Goal: Register for event/course

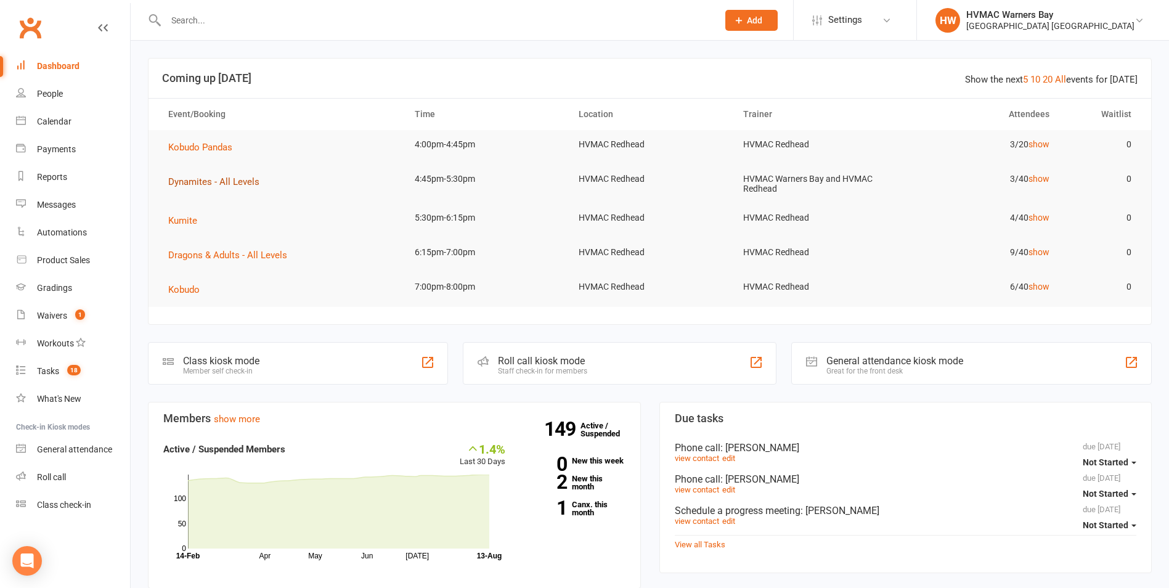
click at [180, 179] on span "Dynamites - All Levels" at bounding box center [213, 181] width 91 height 11
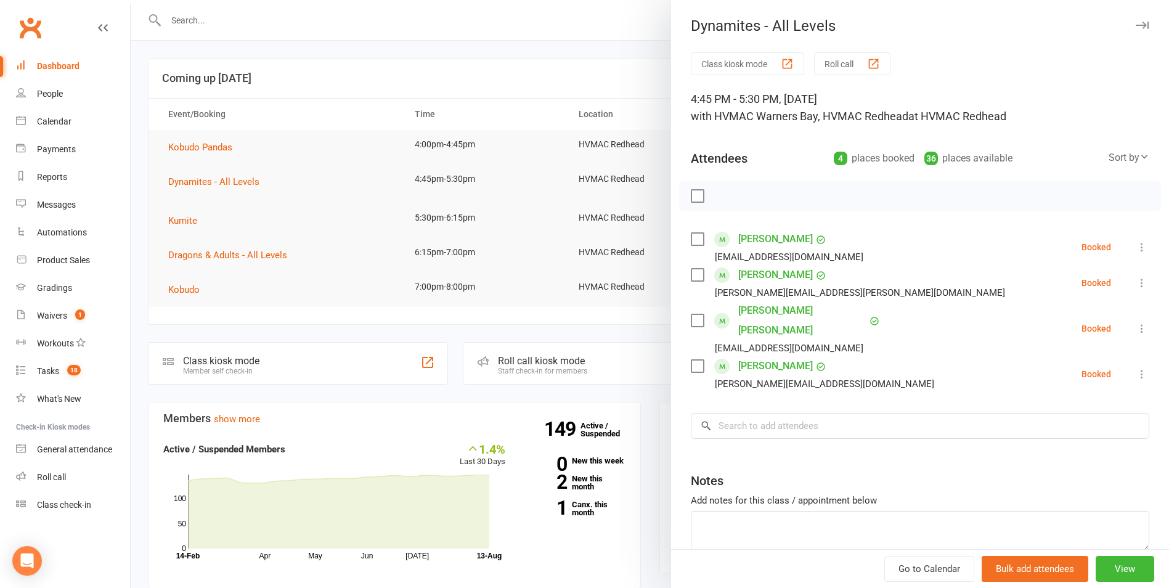
click at [696, 360] on label at bounding box center [697, 366] width 12 height 12
drag, startPoint x: 688, startPoint y: 242, endPoint x: 714, endPoint y: 210, distance: 41.2
click at [691, 242] on label at bounding box center [697, 239] width 12 height 12
click at [723, 194] on icon "button" at bounding box center [725, 196] width 14 height 14
drag, startPoint x: 616, startPoint y: 134, endPoint x: 669, endPoint y: 148, distance: 54.1
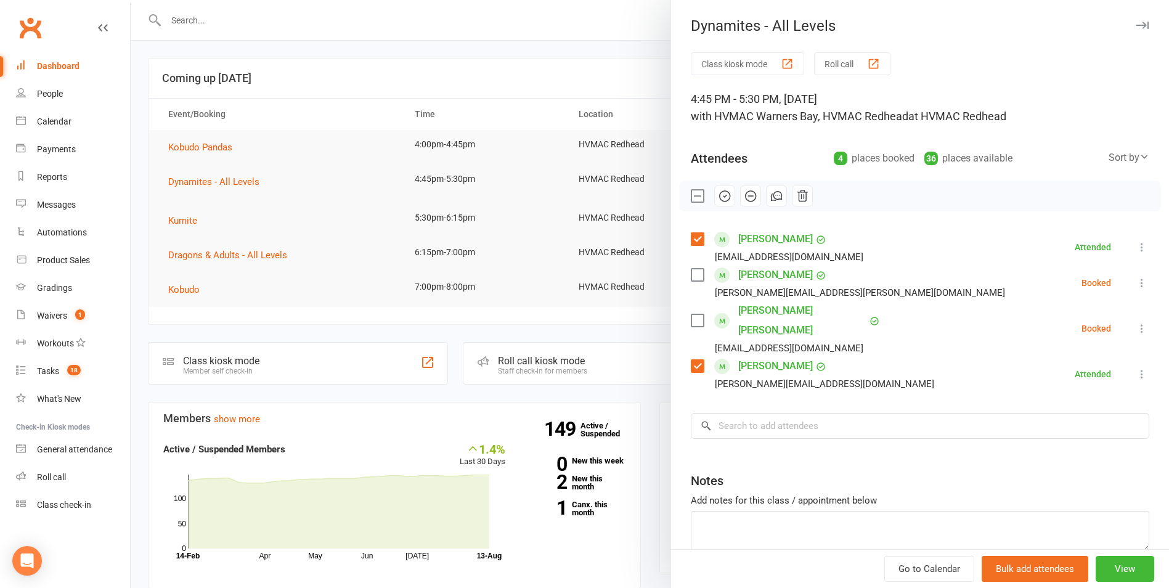
click at [617, 135] on div at bounding box center [650, 294] width 1039 height 588
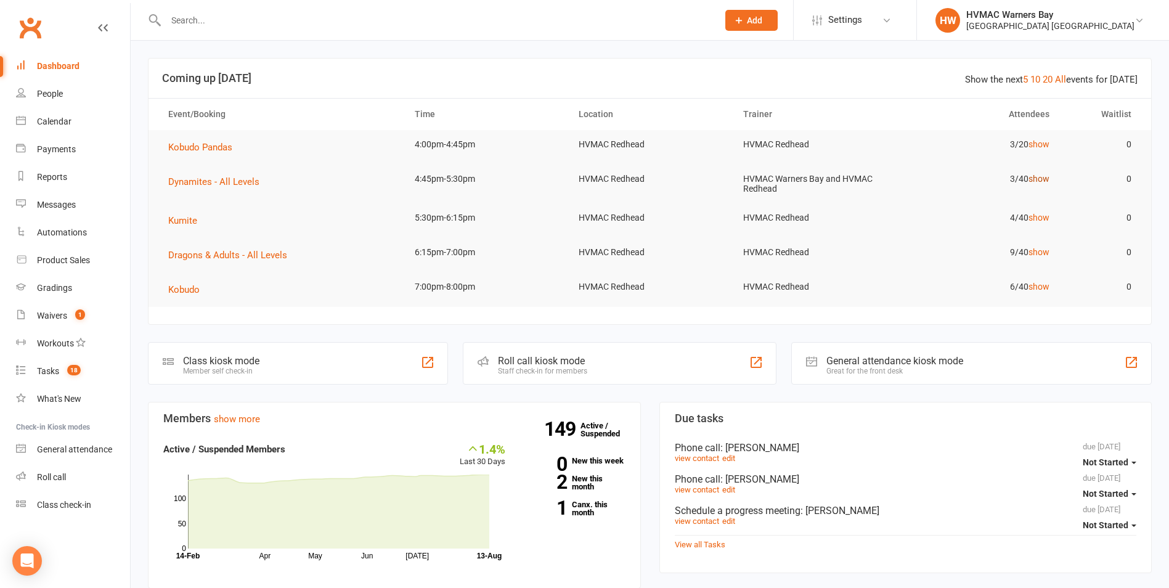
click at [1042, 174] on link "show" at bounding box center [1039, 179] width 21 height 10
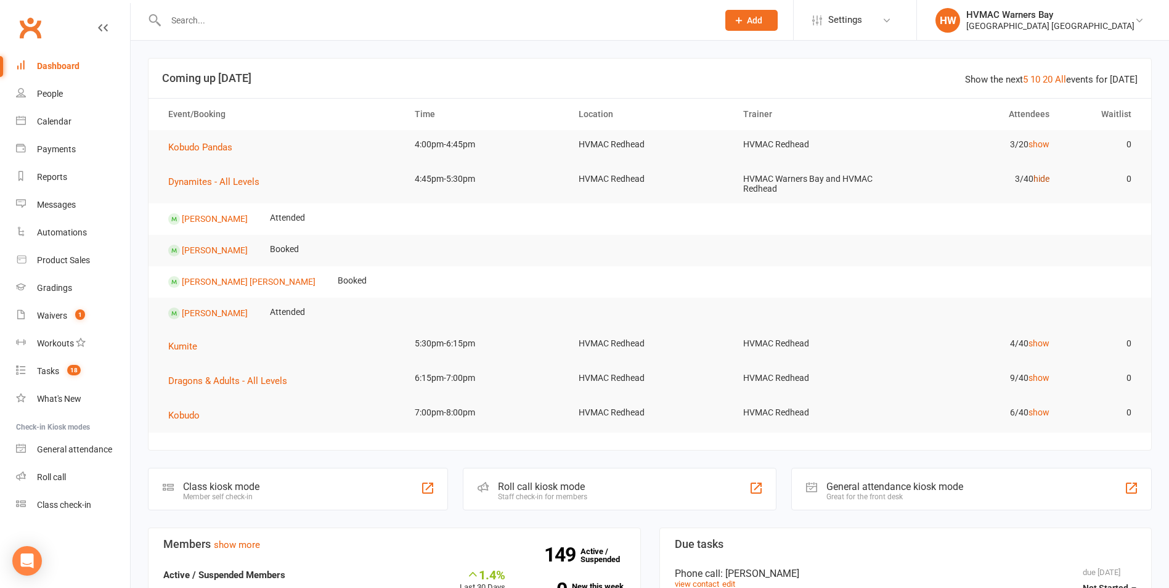
click at [1047, 179] on link "hide" at bounding box center [1042, 179] width 16 height 10
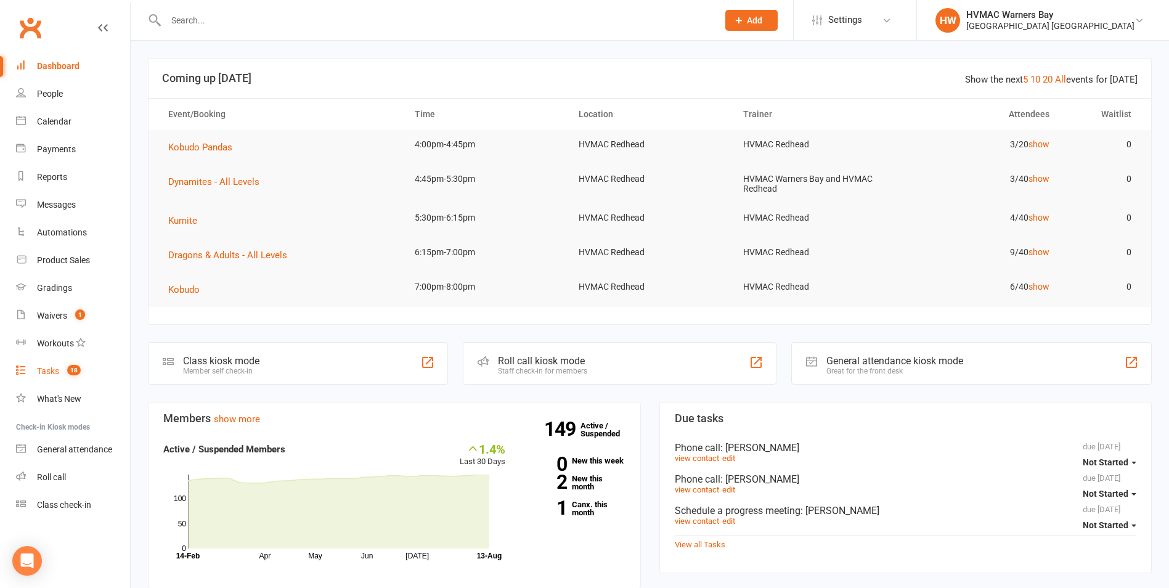
click at [62, 367] on count-badge "18" at bounding box center [71, 371] width 20 height 10
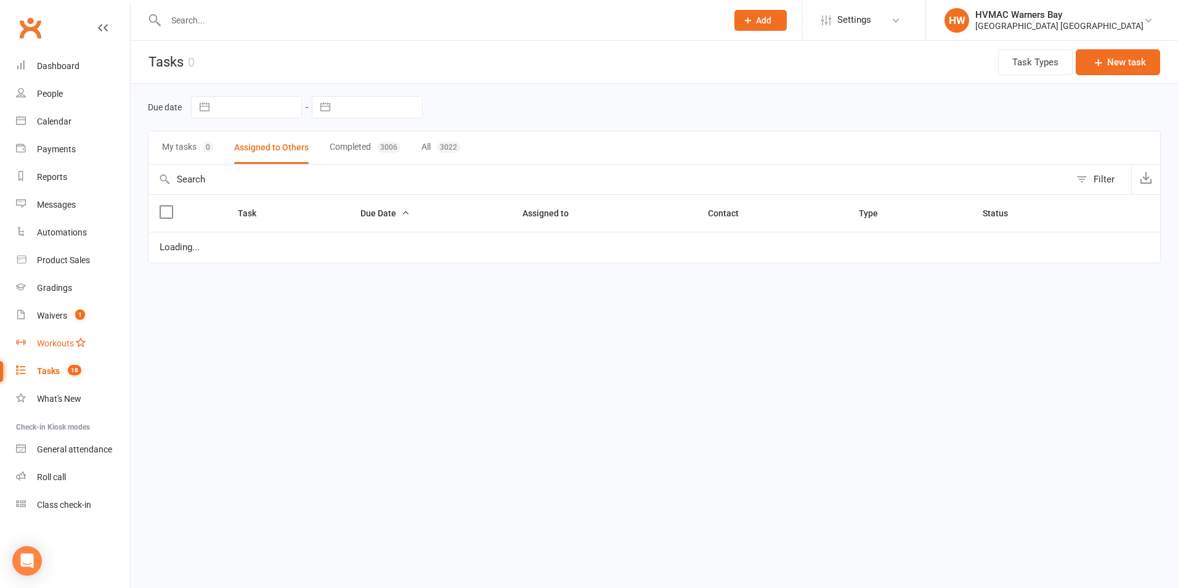
select select "started"
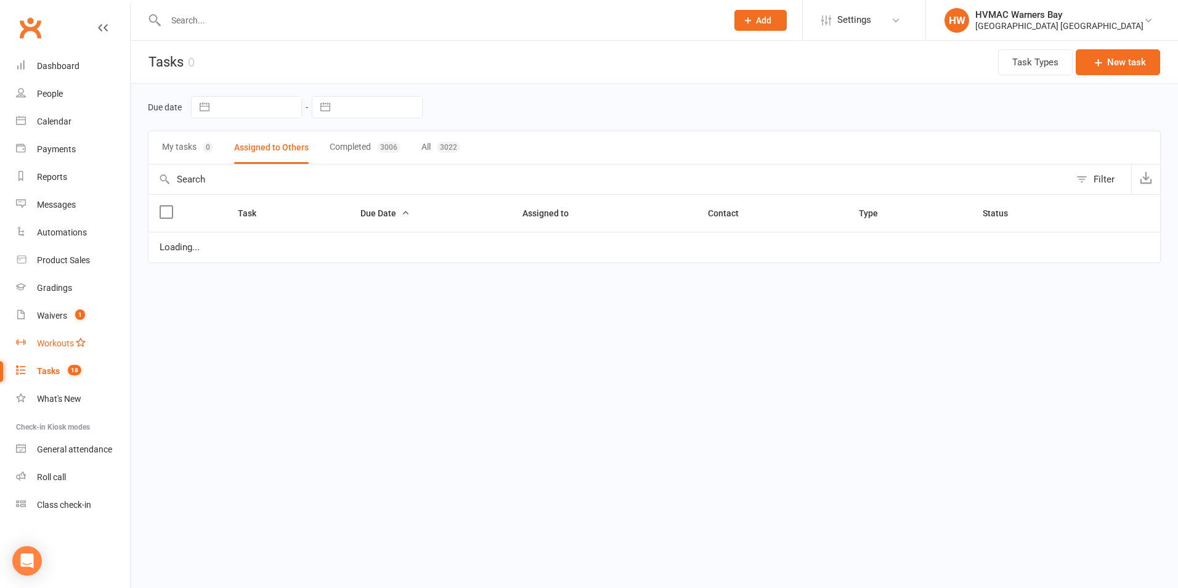
select select "started"
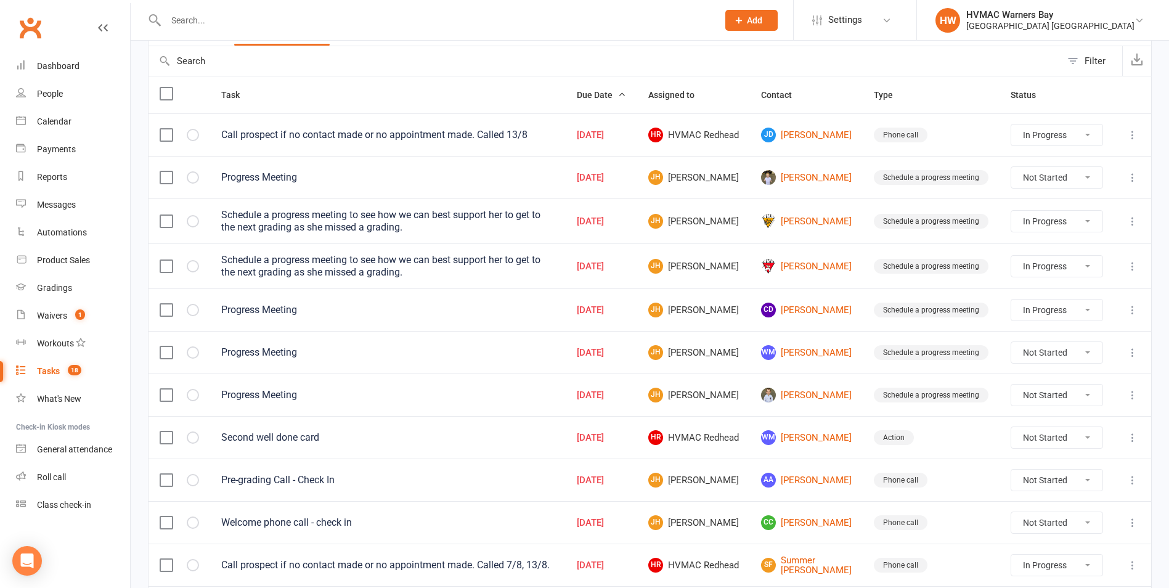
scroll to position [123, 0]
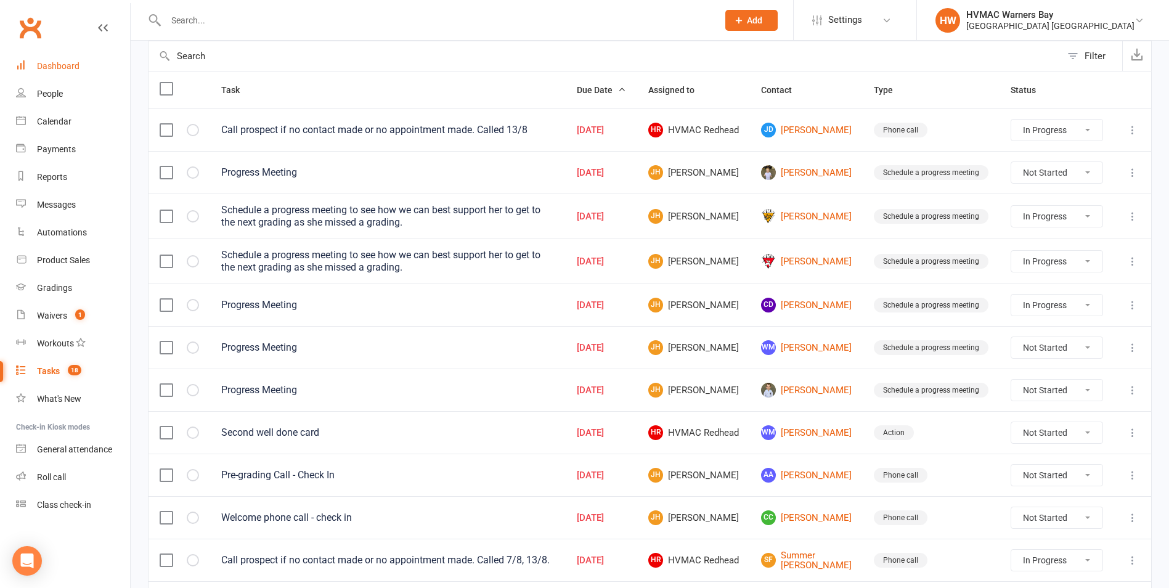
click at [90, 64] on link "Dashboard" at bounding box center [73, 66] width 114 height 28
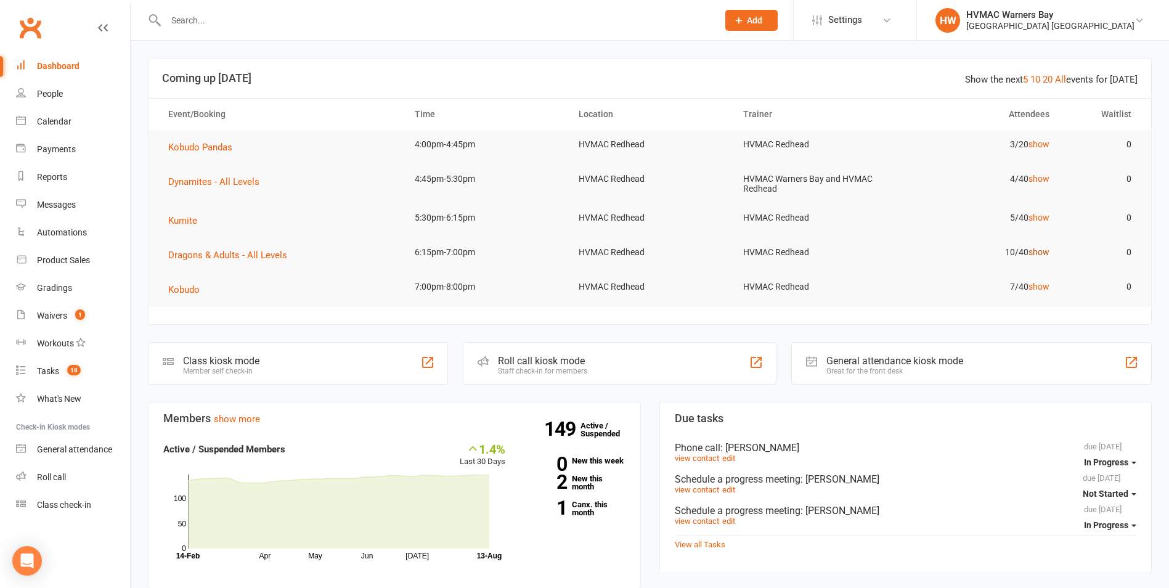
click at [1037, 247] on link "show" at bounding box center [1039, 252] width 21 height 10
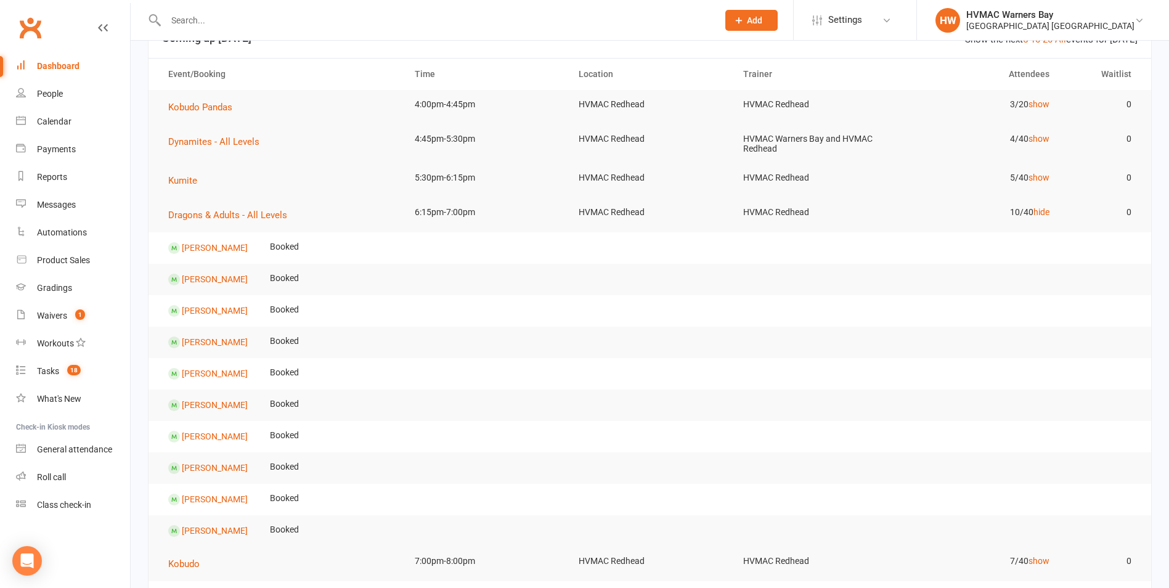
scroll to position [62, 0]
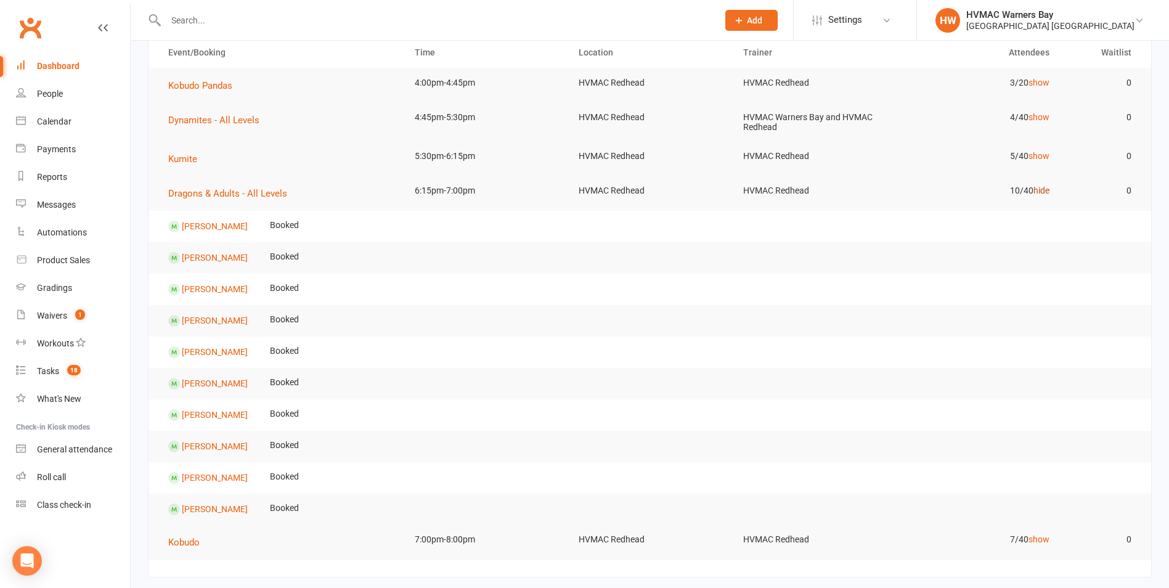
click at [1038, 186] on link "hide" at bounding box center [1042, 191] width 16 height 10
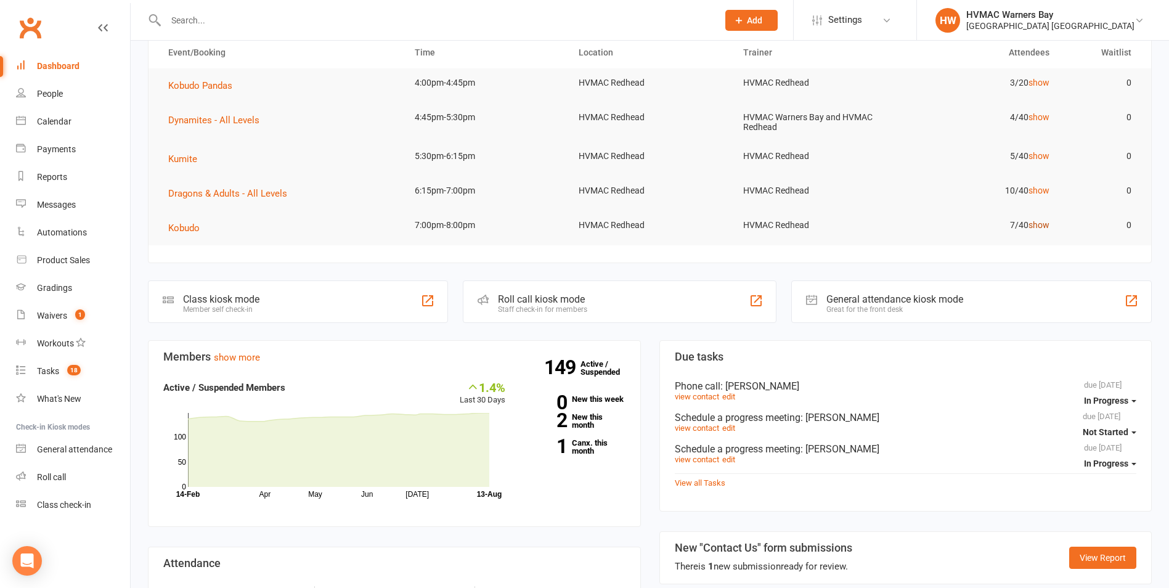
click at [1041, 224] on link "show" at bounding box center [1039, 225] width 21 height 10
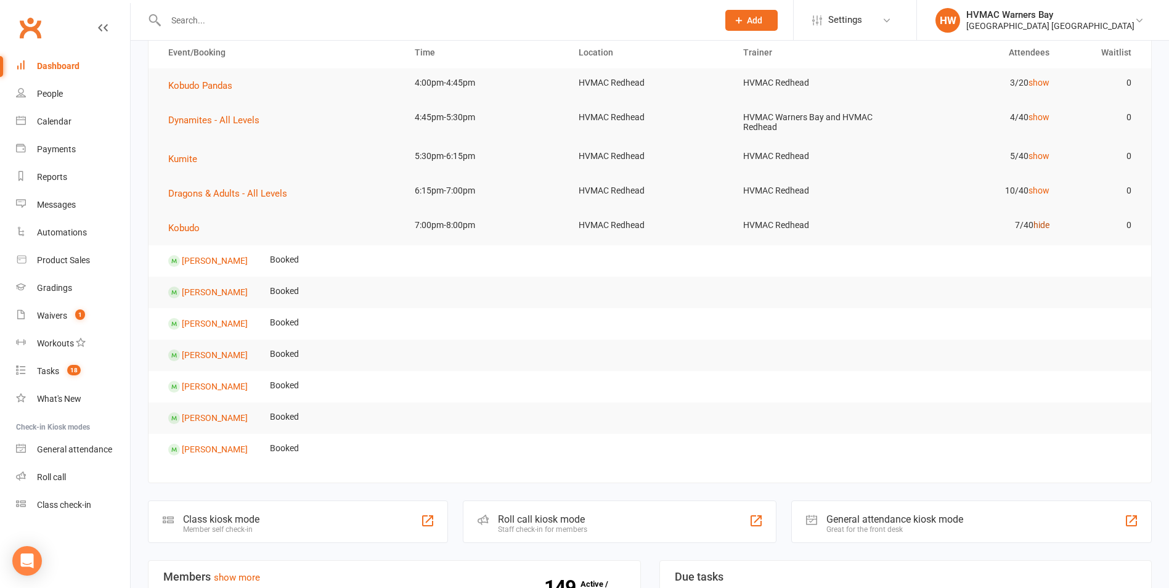
click at [1041, 224] on link "hide" at bounding box center [1042, 225] width 16 height 10
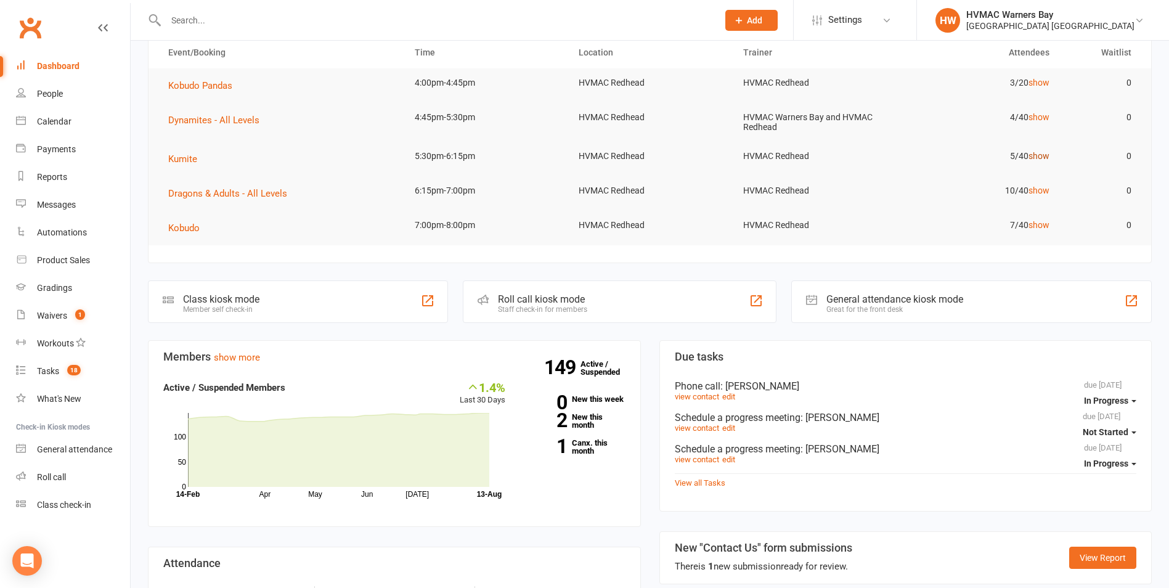
click at [1037, 156] on link "show" at bounding box center [1039, 156] width 21 height 10
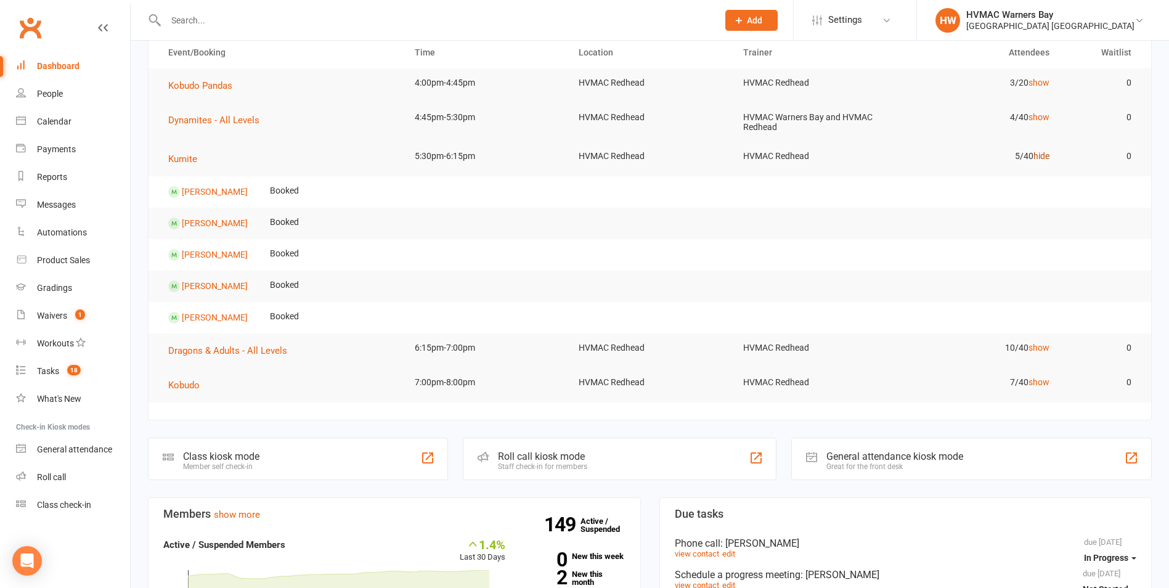
click at [1037, 156] on link "hide" at bounding box center [1042, 156] width 16 height 10
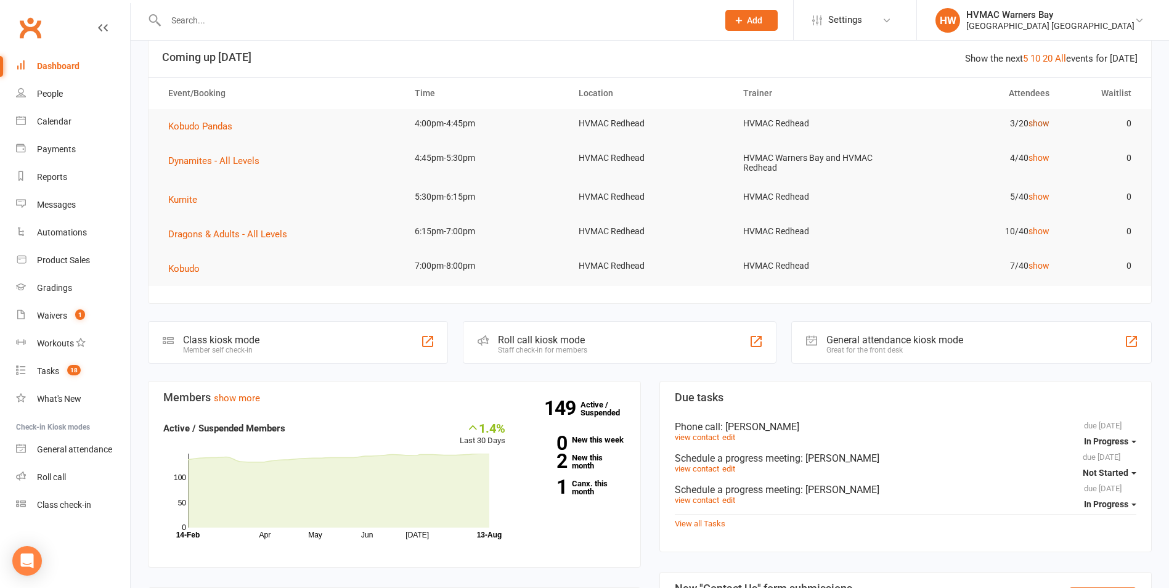
scroll to position [0, 0]
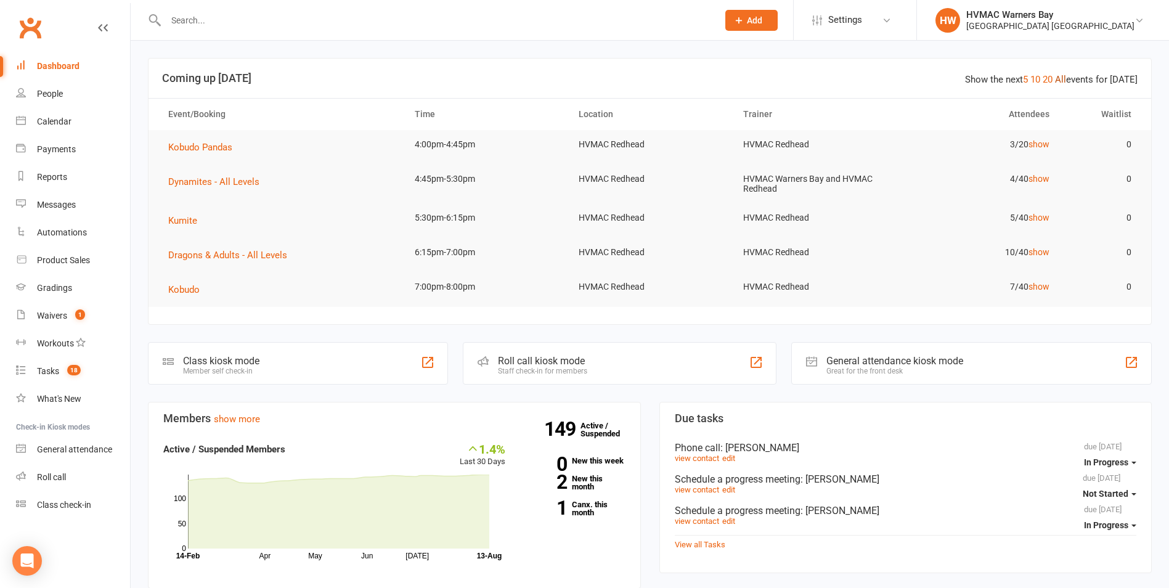
click at [1066, 79] on link "All" at bounding box center [1060, 79] width 11 height 11
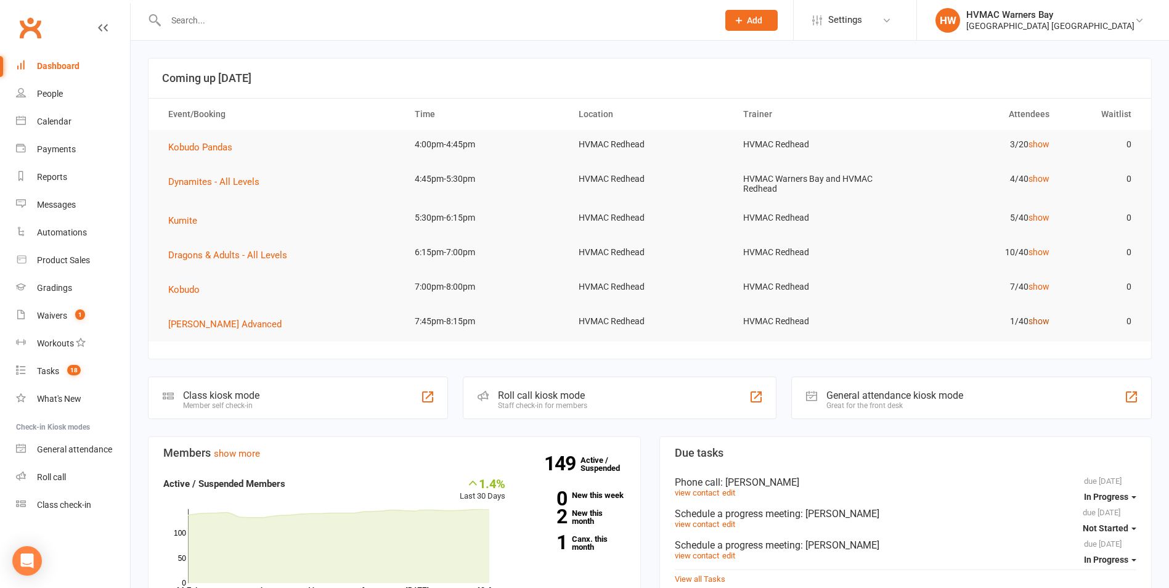
click at [1035, 321] on link "show" at bounding box center [1039, 321] width 21 height 10
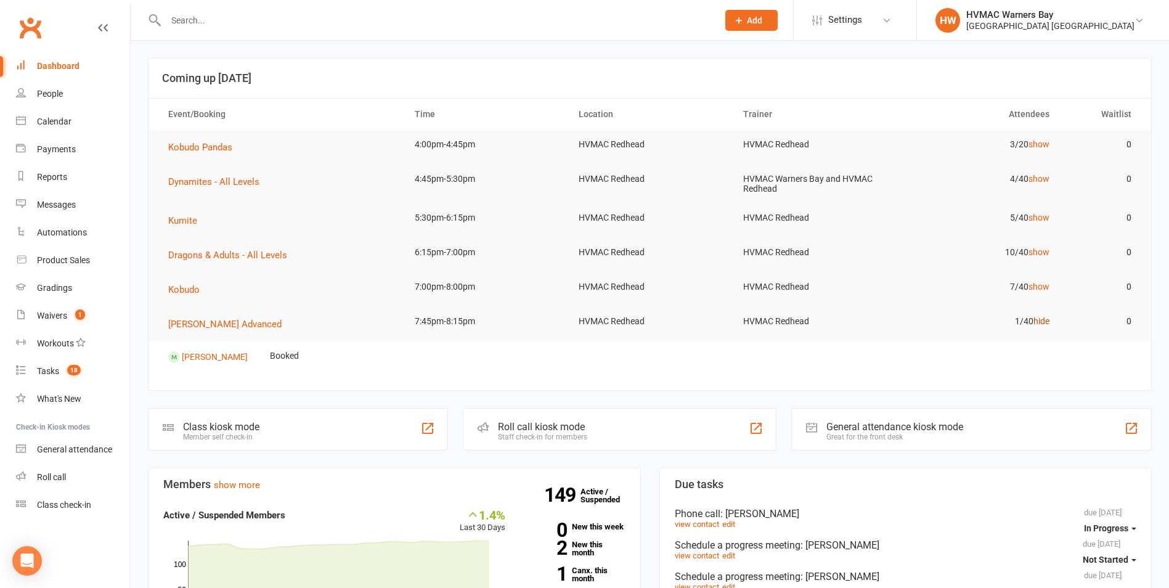
click at [1035, 321] on link "hide" at bounding box center [1042, 321] width 16 height 10
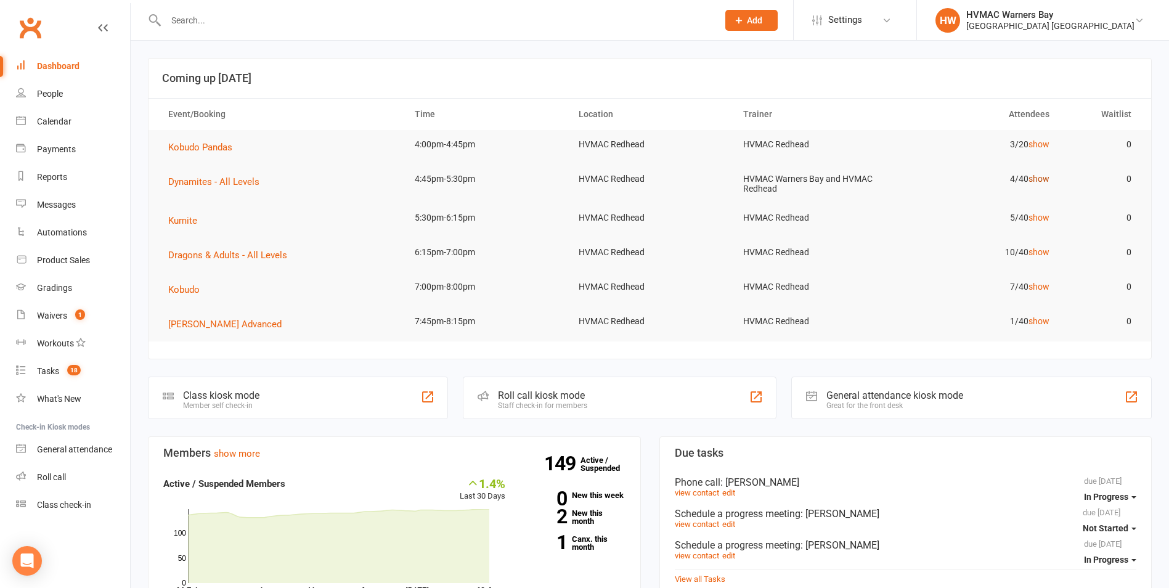
click at [1044, 178] on link "show" at bounding box center [1039, 179] width 21 height 10
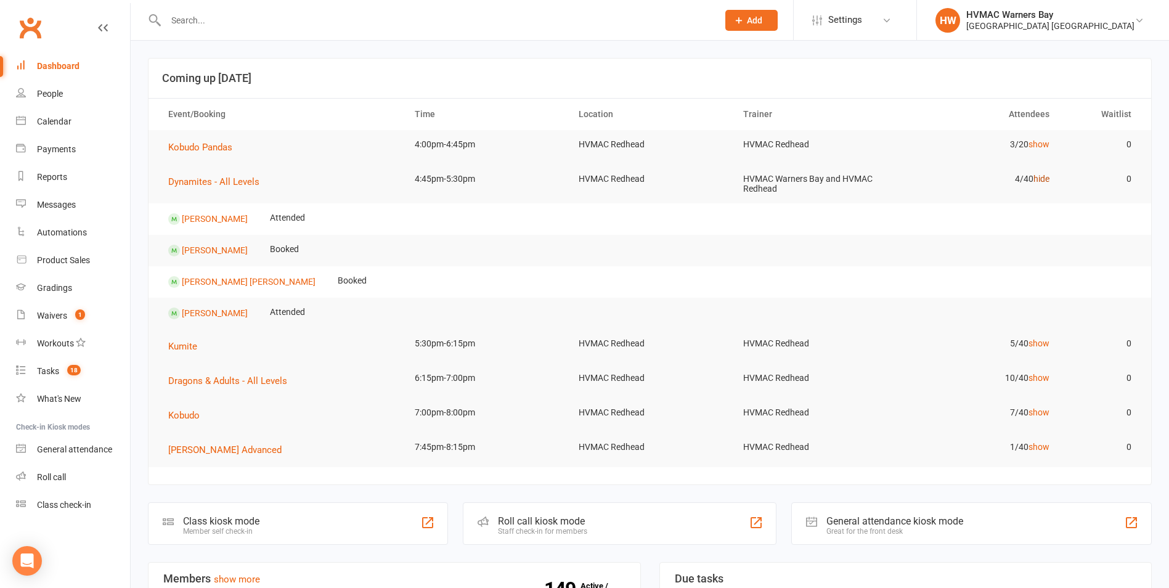
click at [1041, 177] on link "hide" at bounding box center [1042, 179] width 16 height 10
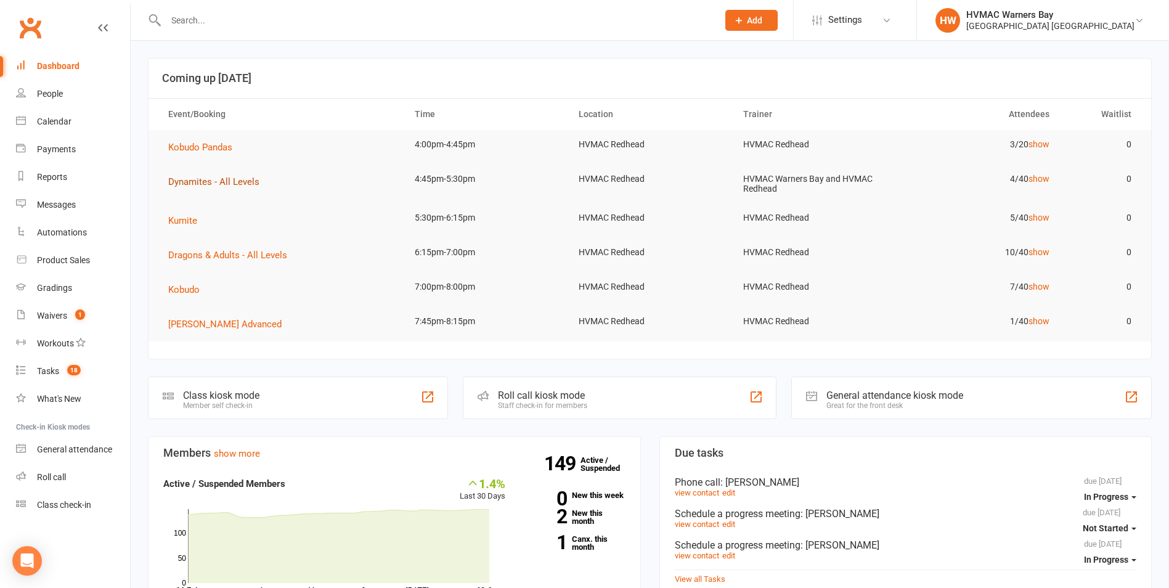
click at [235, 179] on span "Dynamites - All Levels" at bounding box center [213, 181] width 91 height 11
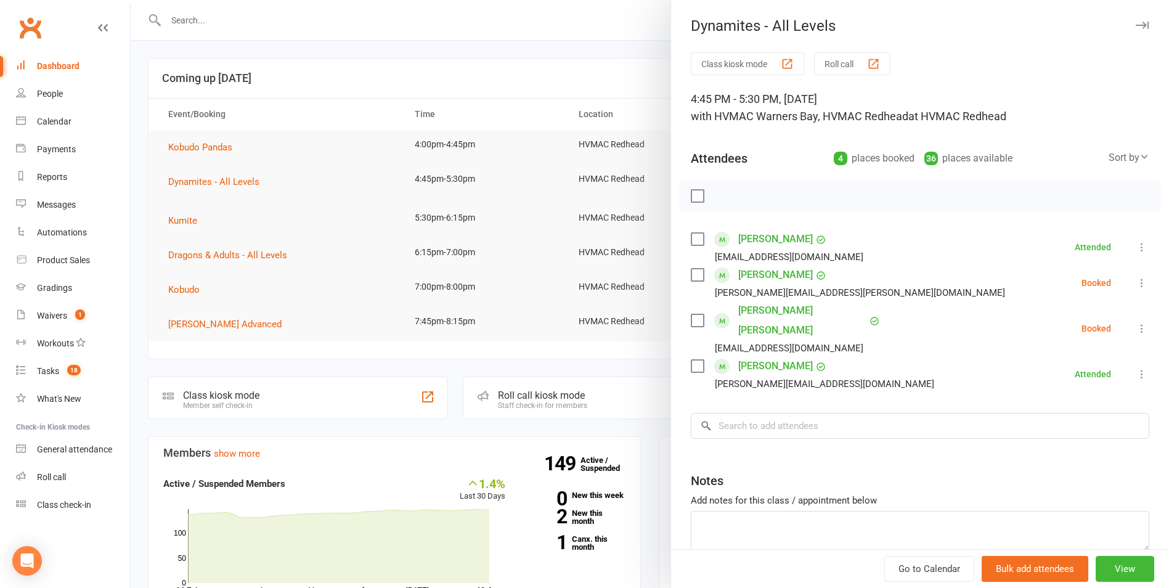
drag, startPoint x: 697, startPoint y: 276, endPoint x: 700, endPoint y: 270, distance: 6.9
click at [696, 277] on label at bounding box center [697, 275] width 12 height 12
click at [725, 194] on icon "button" at bounding box center [725, 196] width 10 height 10
drag, startPoint x: 570, startPoint y: 163, endPoint x: 894, endPoint y: 131, distance: 325.1
click at [599, 156] on div at bounding box center [650, 294] width 1039 height 588
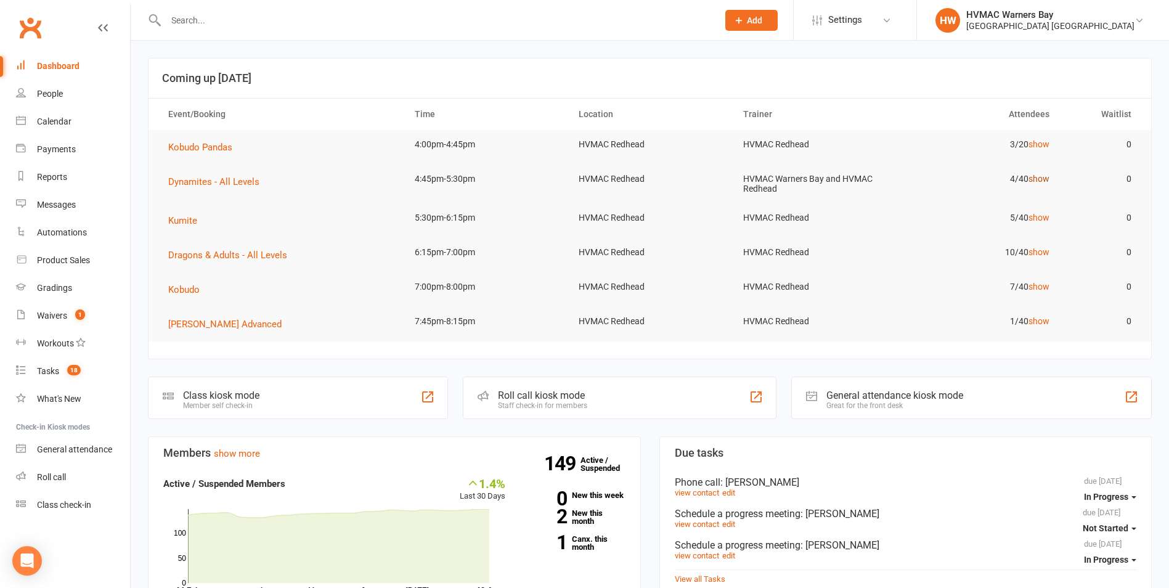
click at [1036, 178] on link "show" at bounding box center [1039, 179] width 21 height 10
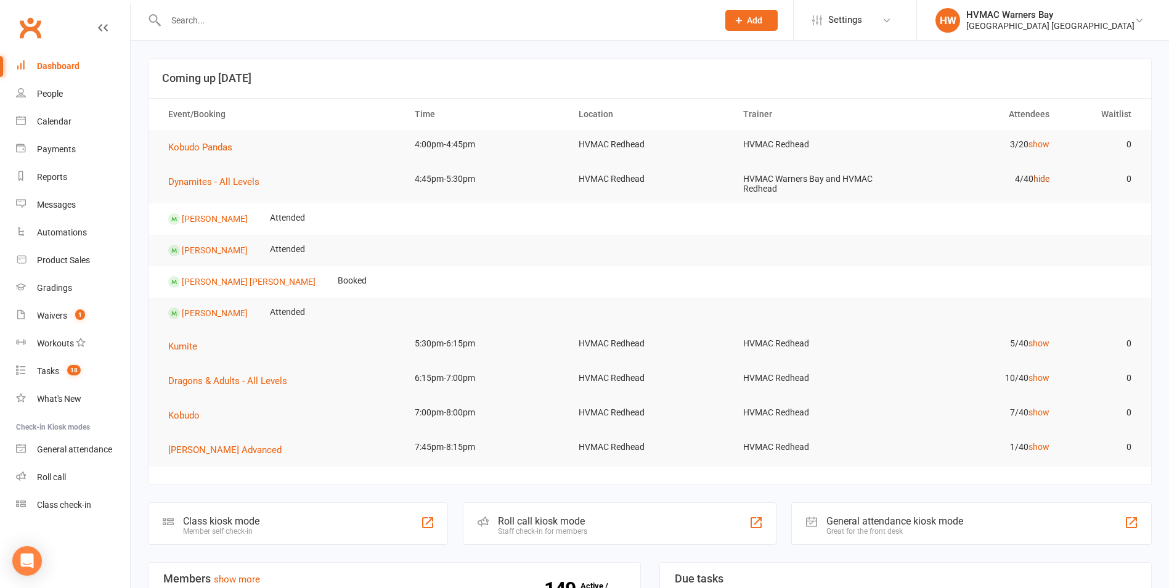
click at [1034, 179] on link "hide" at bounding box center [1042, 179] width 16 height 10
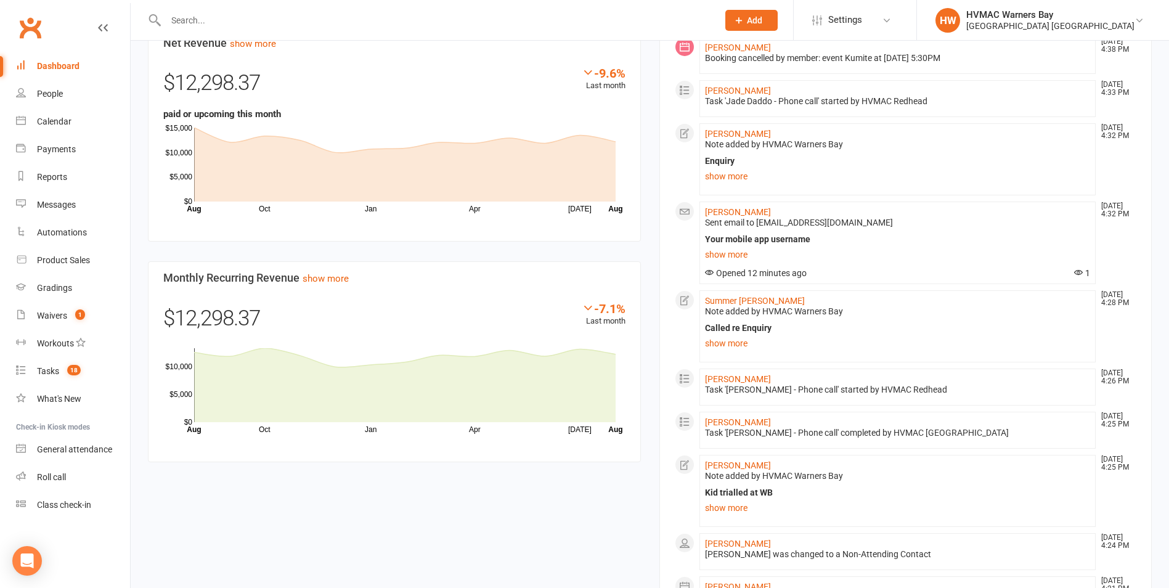
scroll to position [801, 0]
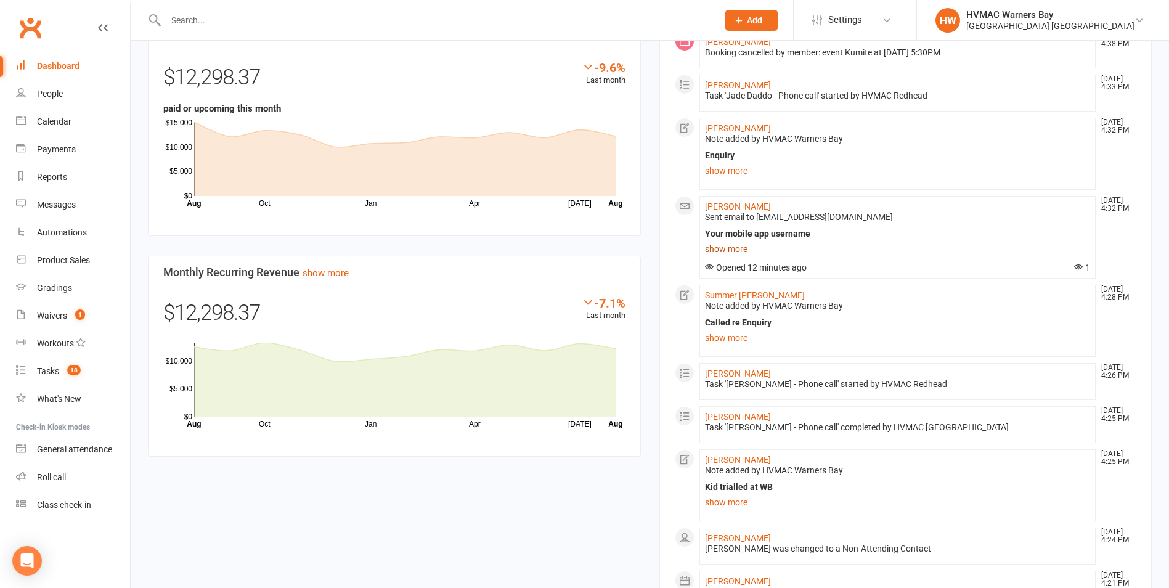
click at [739, 251] on link "show more" at bounding box center [898, 248] width 386 height 17
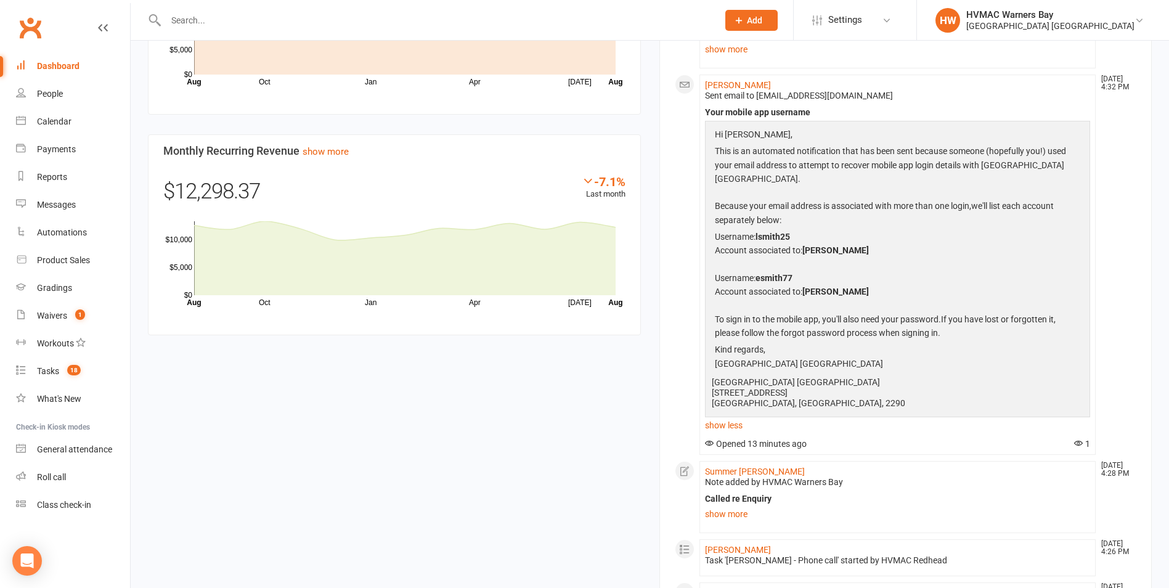
scroll to position [925, 0]
click at [723, 421] on link "show less" at bounding box center [898, 423] width 386 height 17
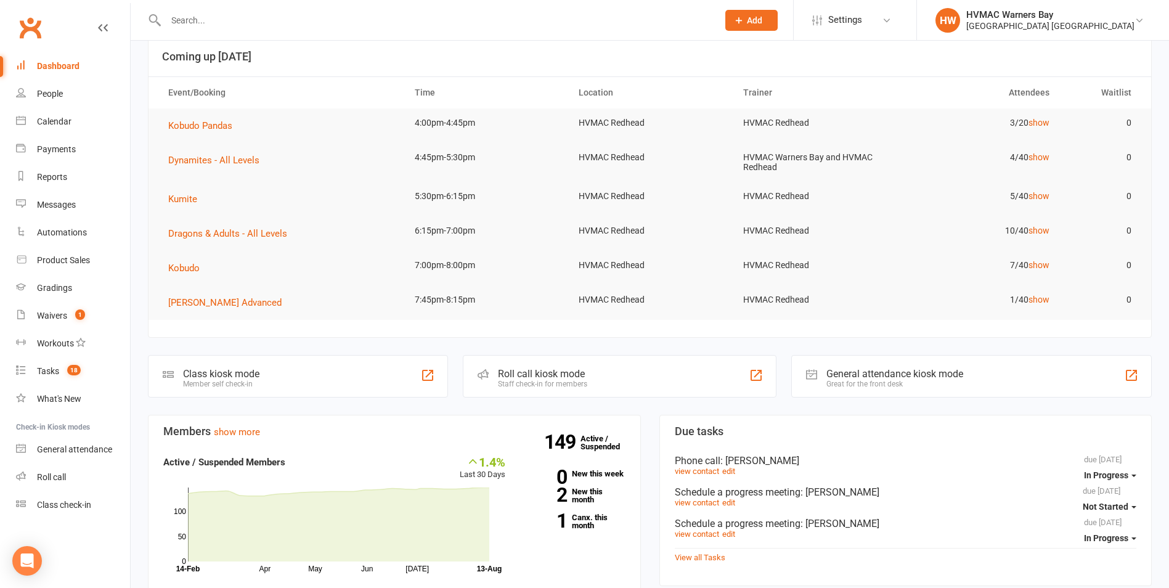
scroll to position [0, 0]
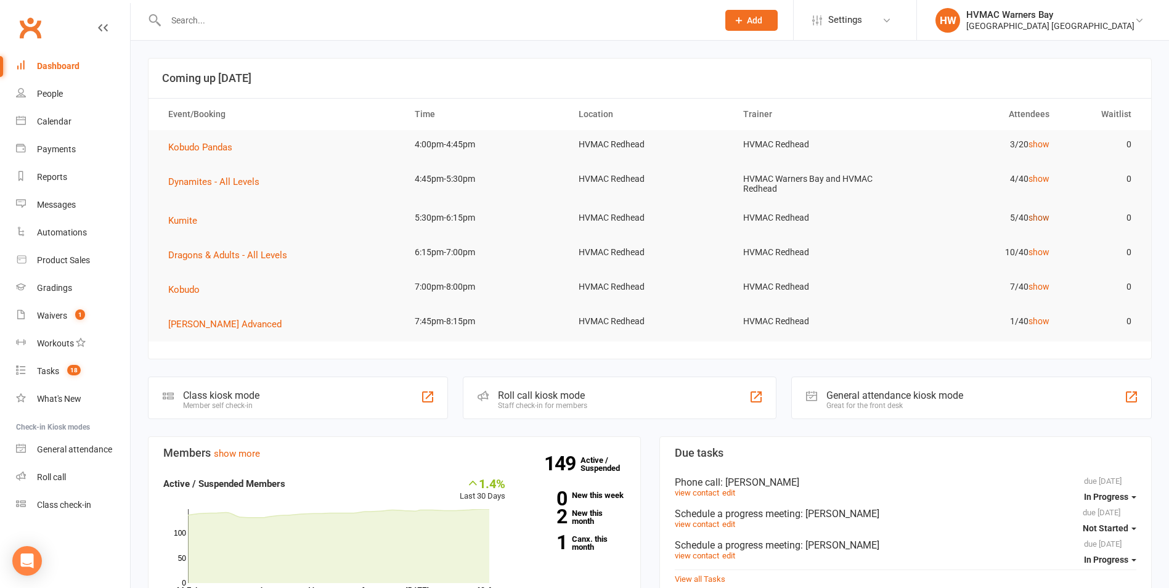
click at [1041, 216] on link "show" at bounding box center [1039, 218] width 21 height 10
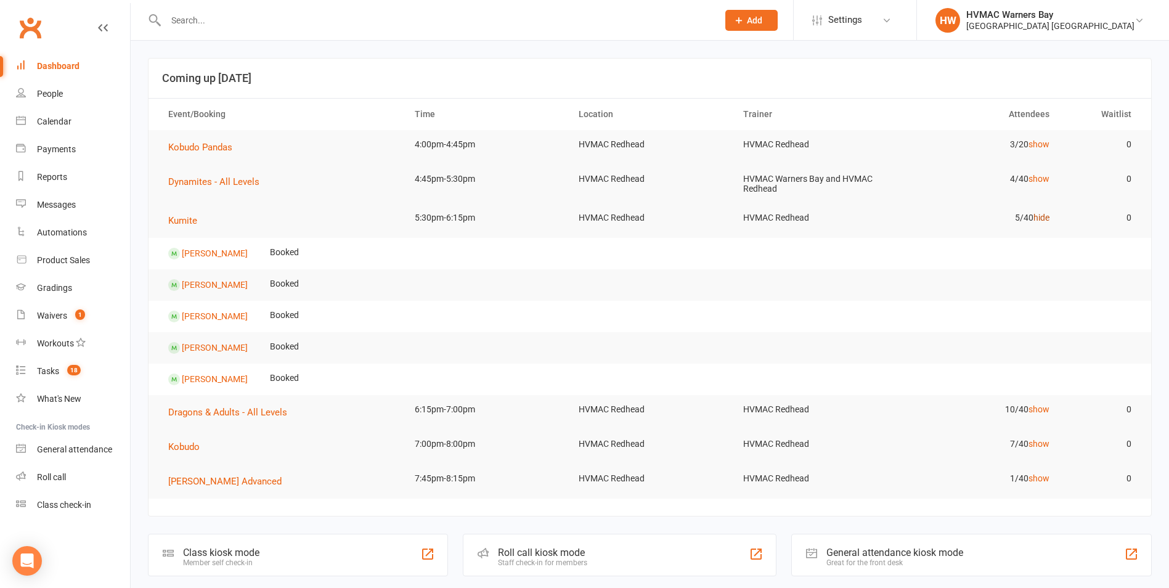
click at [1040, 215] on link "hide" at bounding box center [1042, 218] width 16 height 10
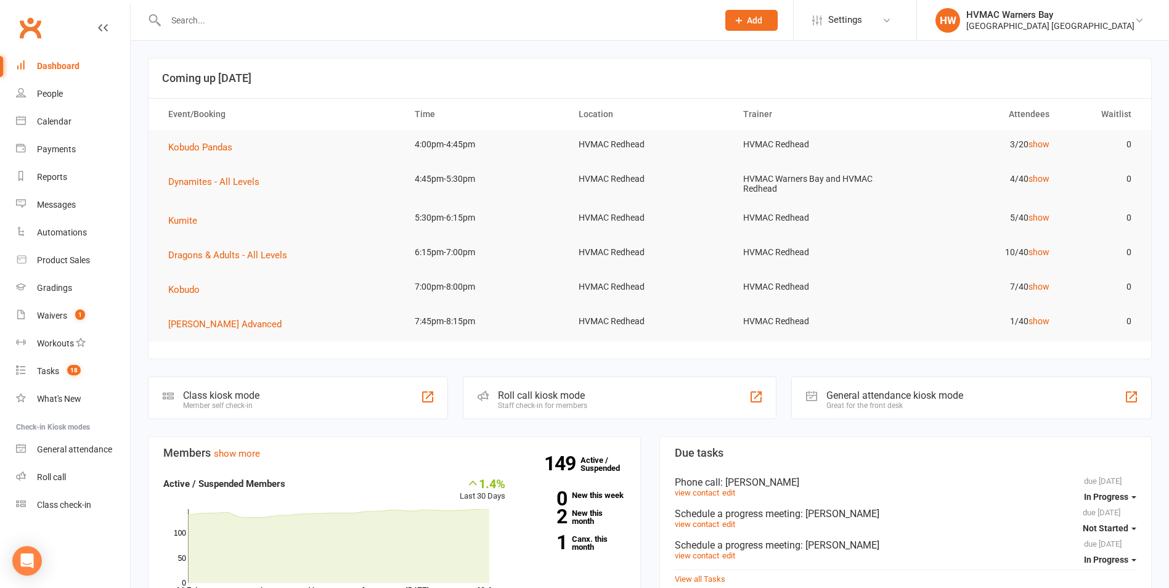
click at [1042, 246] on td "10/40 show" at bounding box center [978, 252] width 164 height 29
click at [1040, 253] on link "show" at bounding box center [1039, 252] width 21 height 10
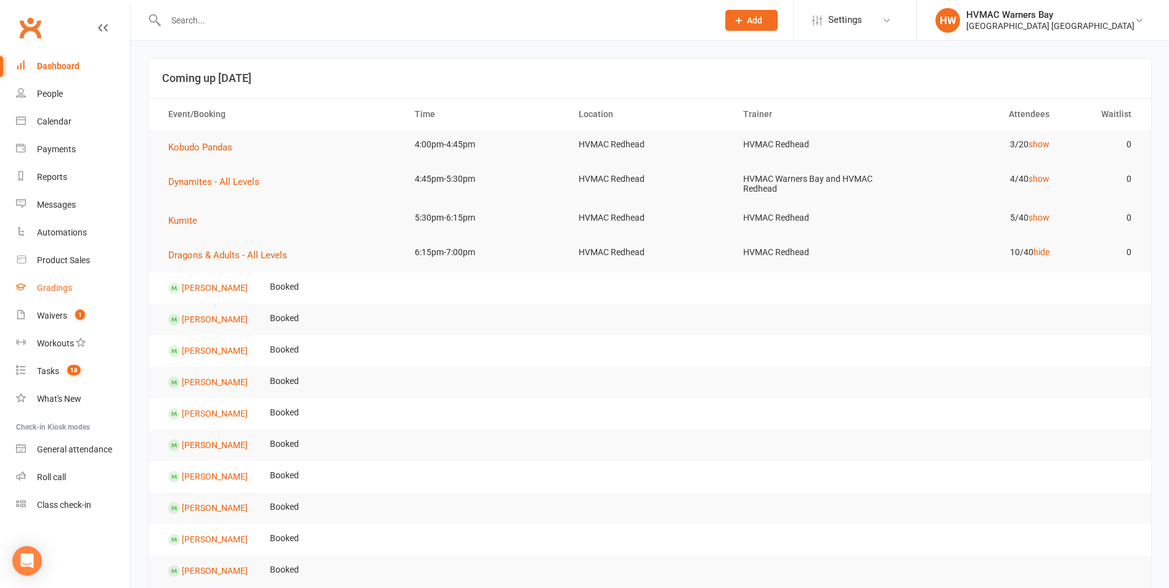
click at [35, 294] on link "Gradings" at bounding box center [73, 288] width 114 height 28
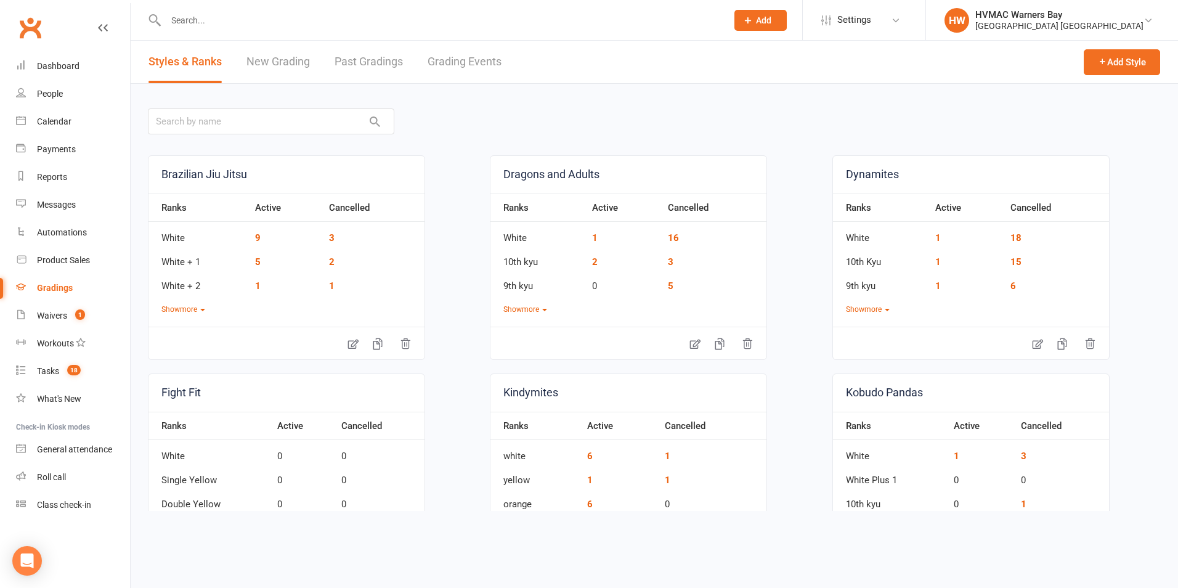
click at [447, 69] on link "Grading Events" at bounding box center [465, 62] width 74 height 43
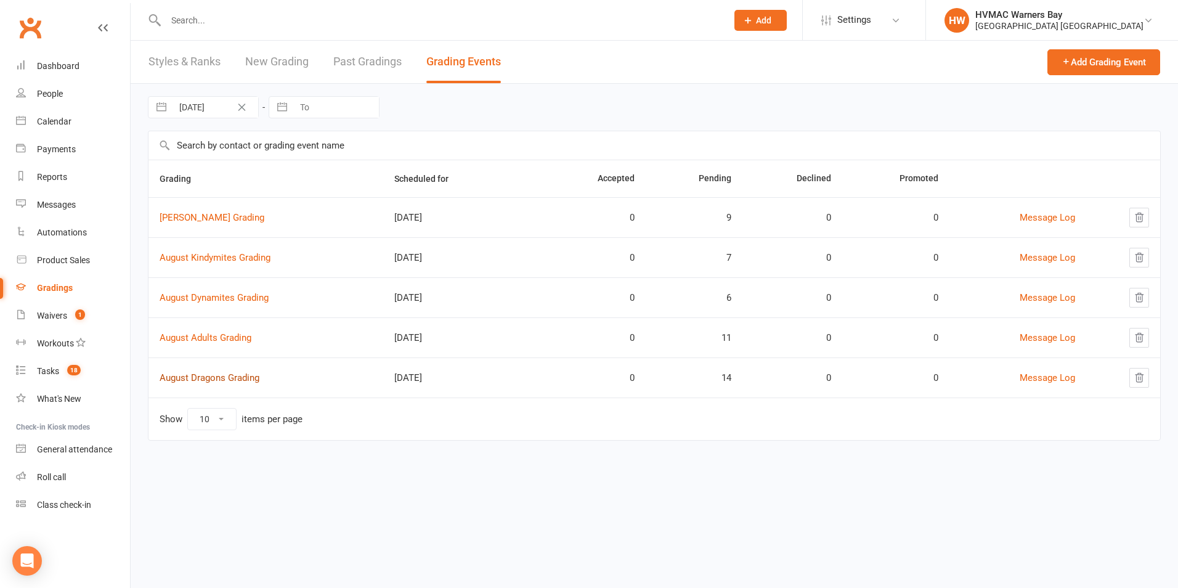
click at [215, 374] on link "August Dragons Grading" at bounding box center [210, 377] width 100 height 11
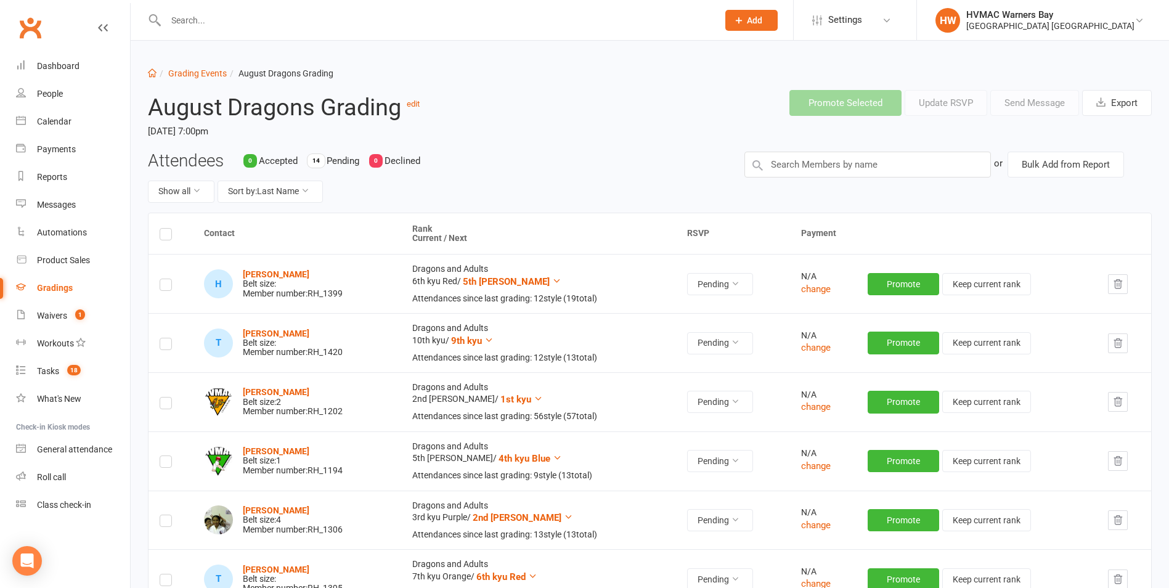
click at [163, 464] on label at bounding box center [166, 464] width 12 height 0
click at [163, 456] on input "checkbox" at bounding box center [166, 456] width 12 height 0
click at [1121, 460] on icon "button" at bounding box center [1118, 460] width 11 height 11
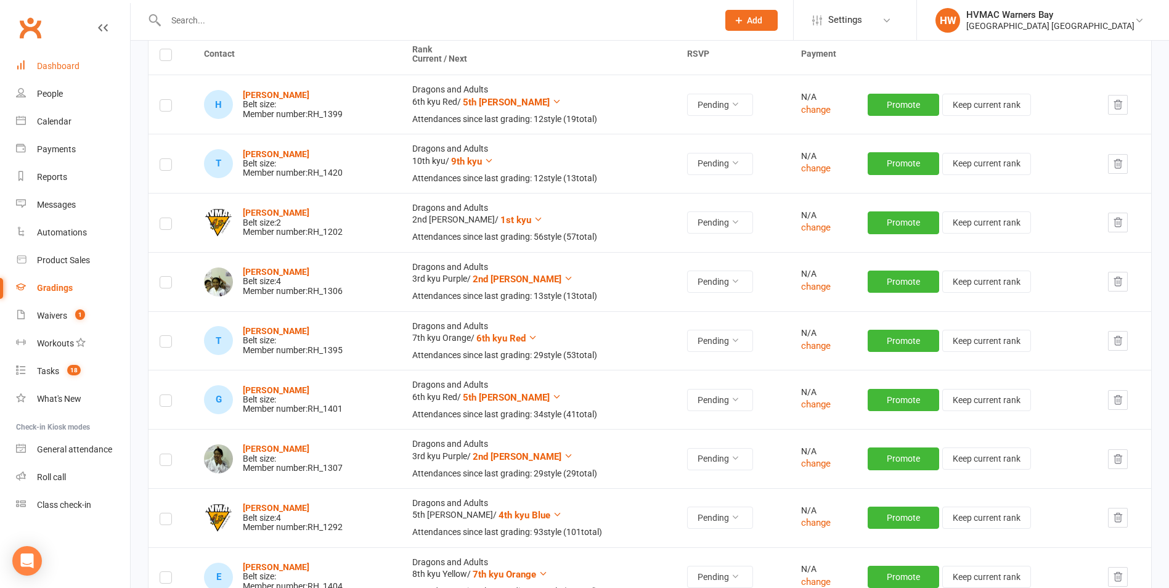
scroll to position [62, 0]
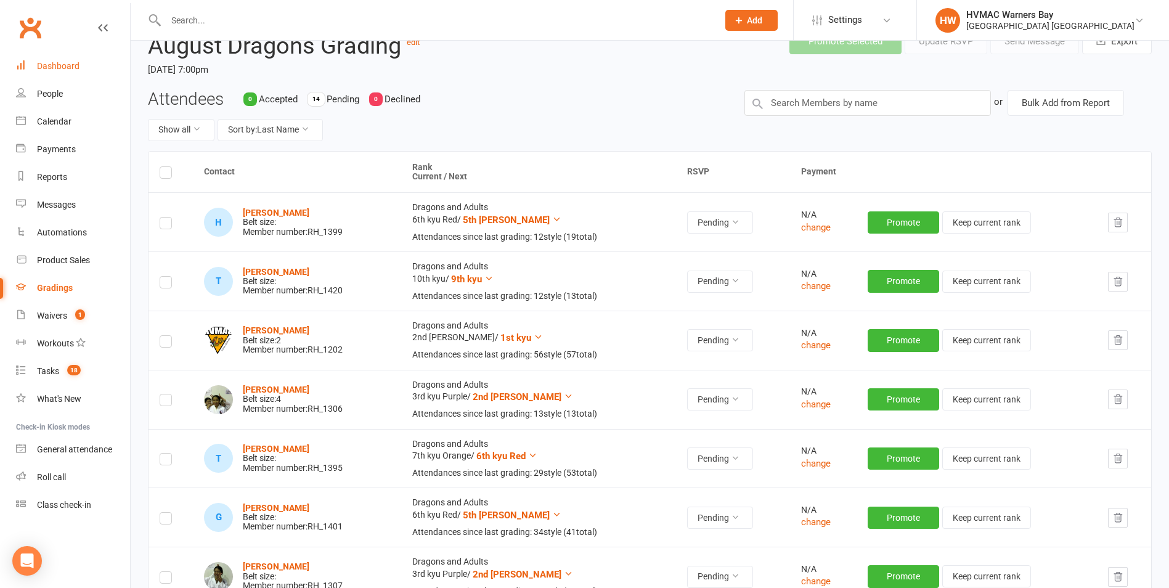
click at [85, 68] on link "Dashboard" at bounding box center [73, 66] width 114 height 28
